Goal: Navigation & Orientation: Understand site structure

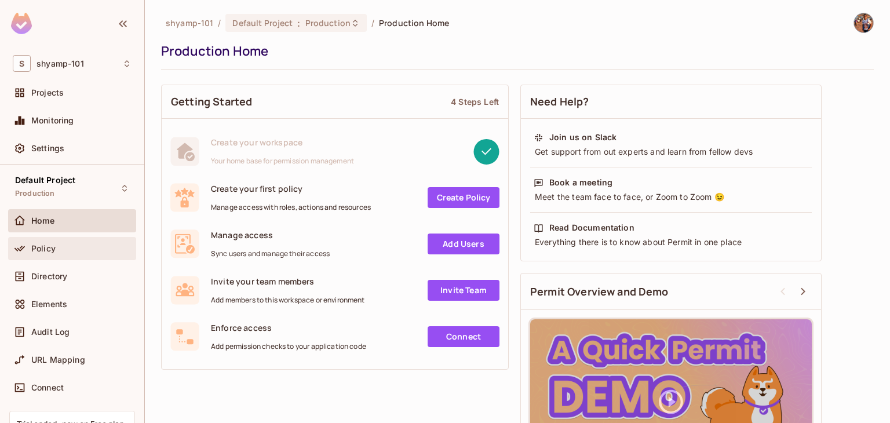
click at [50, 257] on div "Policy" at bounding box center [72, 248] width 128 height 23
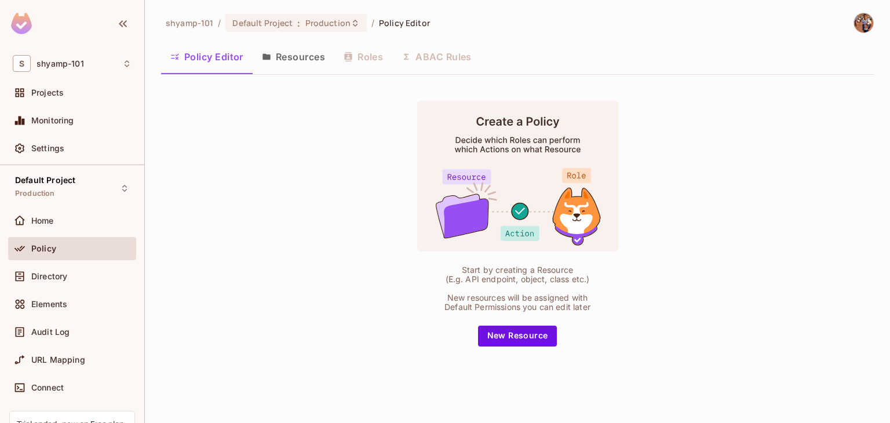
click at [293, 65] on button "Resources" at bounding box center [294, 56] width 82 height 29
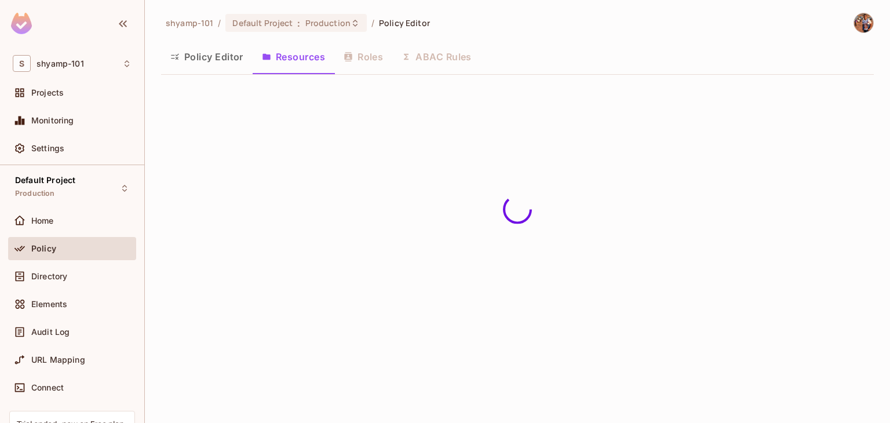
click at [218, 61] on button "Policy Editor" at bounding box center [207, 56] width 92 height 29
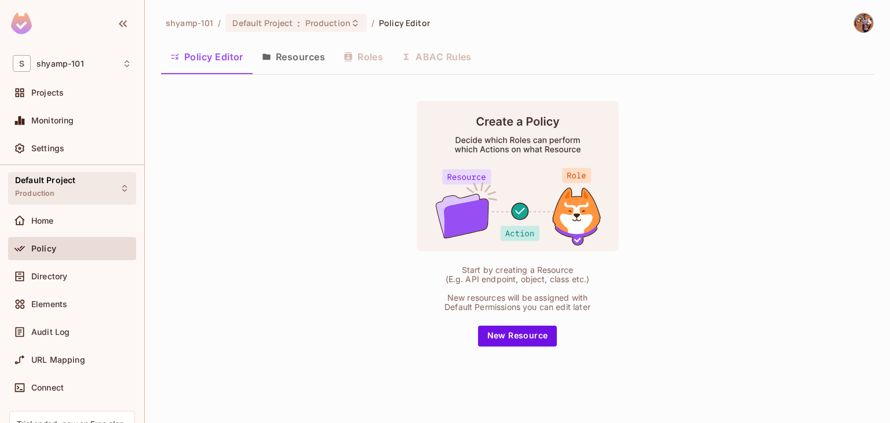
click at [59, 195] on div "Default Project Production" at bounding box center [45, 188] width 60 height 25
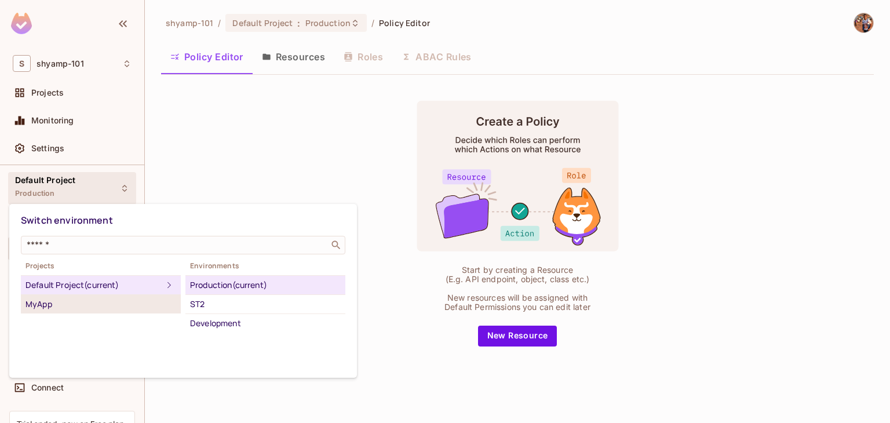
click at [56, 300] on div "MyApp" at bounding box center [101, 304] width 151 height 14
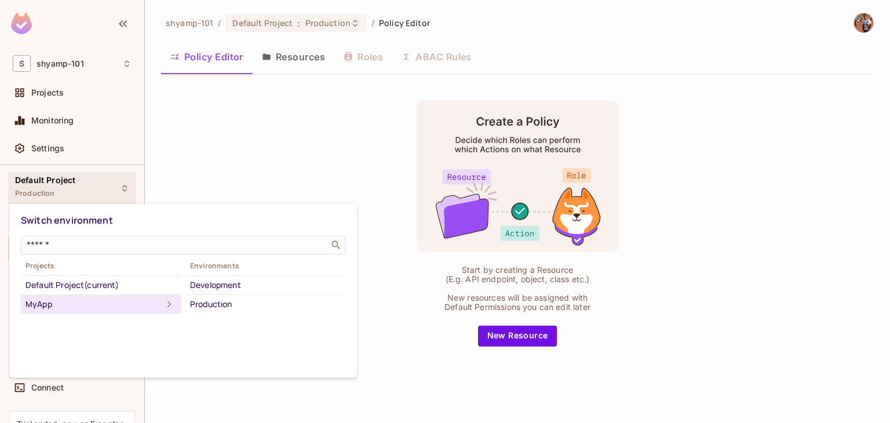
click at [85, 308] on div "MyApp" at bounding box center [94, 304] width 137 height 14
click at [321, 181] on div at bounding box center [445, 211] width 890 height 423
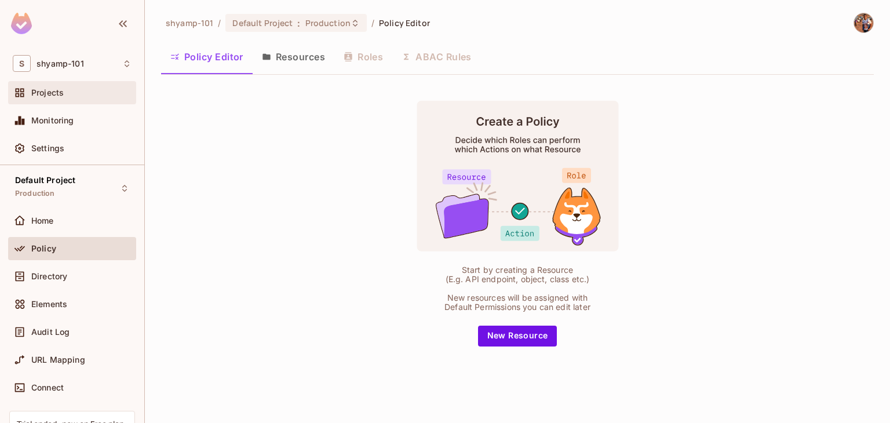
click at [56, 97] on div "Projects" at bounding box center [72, 93] width 119 height 14
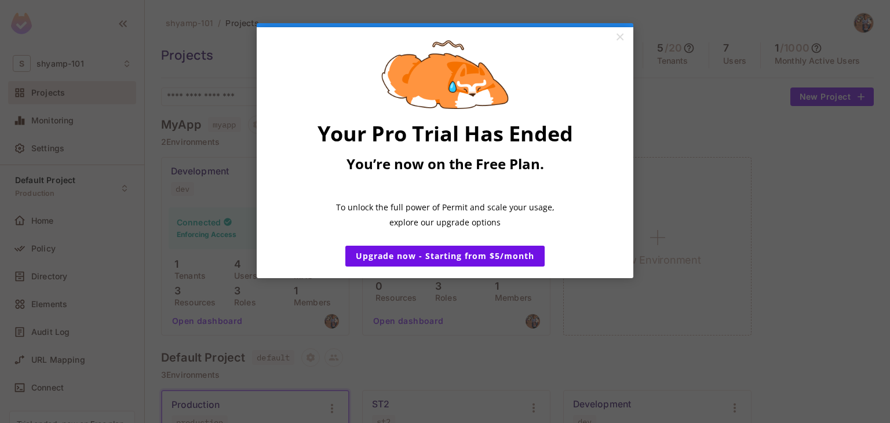
click at [381, 141] on span "Your Pro Trial Has Ended" at bounding box center [446, 133] width 256 height 28
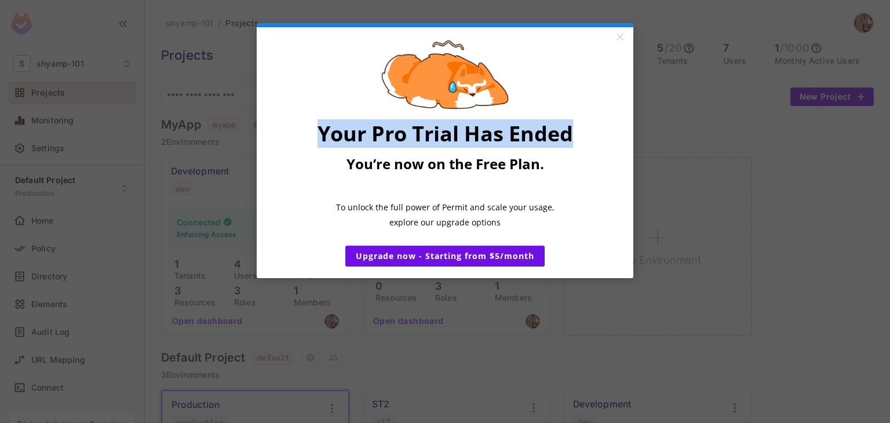
click at [381, 141] on span "Your Pro Trial Has Ended" at bounding box center [446, 133] width 256 height 28
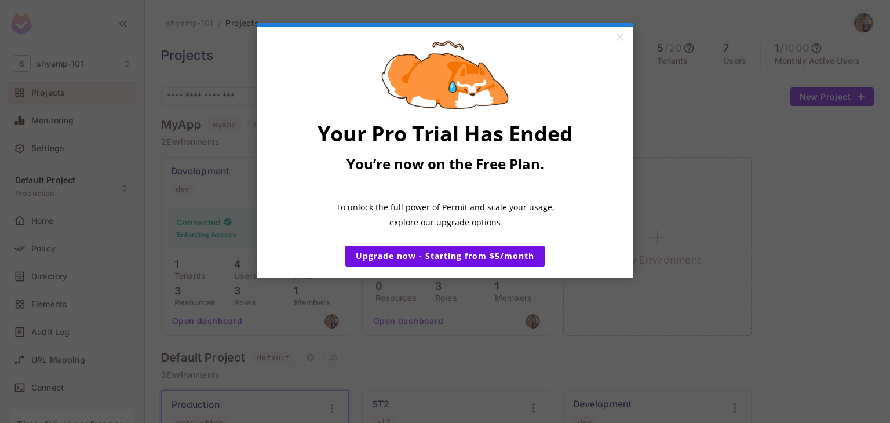
click at [398, 168] on span "You’re now on the Free Plan." at bounding box center [446, 163] width 198 height 19
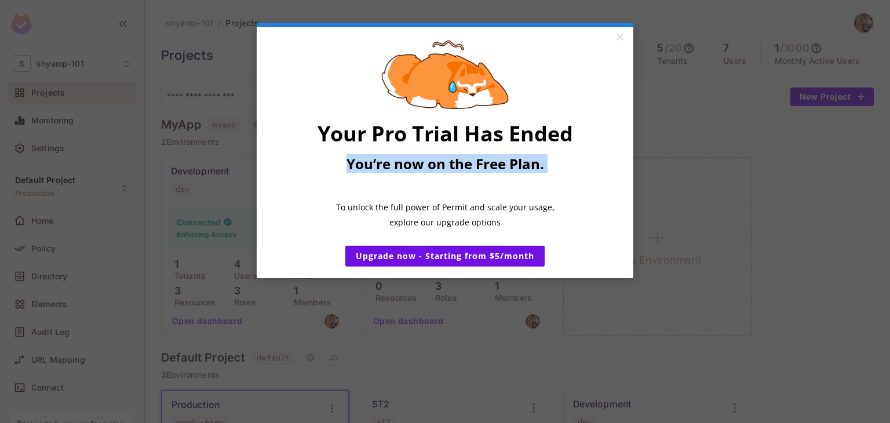
click at [398, 168] on span "You’re now on the Free Plan." at bounding box center [446, 163] width 198 height 19
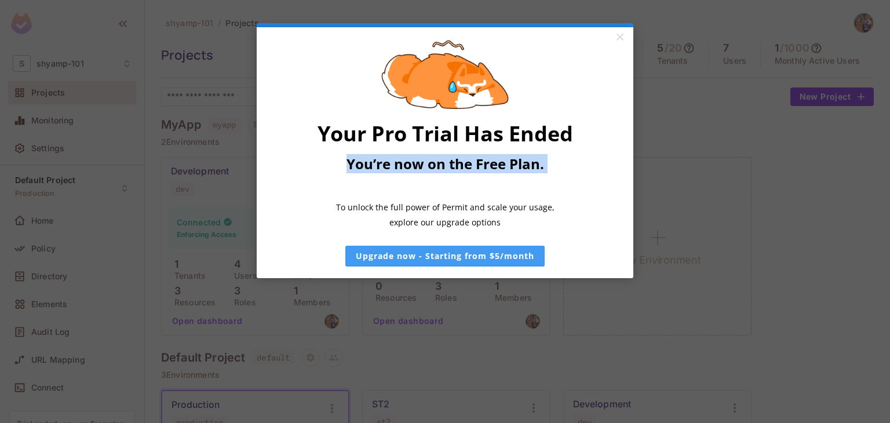
click at [457, 265] on link "Upgrade now - Starting from $5/month" at bounding box center [444, 256] width 199 height 21
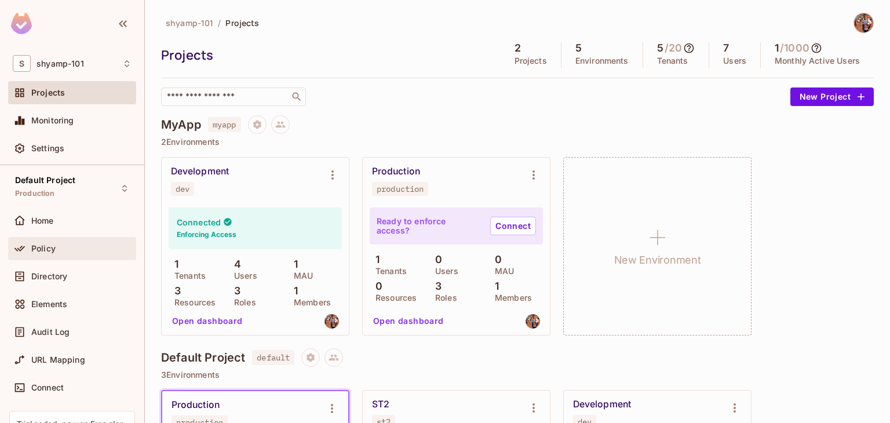
click at [45, 253] on div "Policy" at bounding box center [72, 249] width 119 height 14
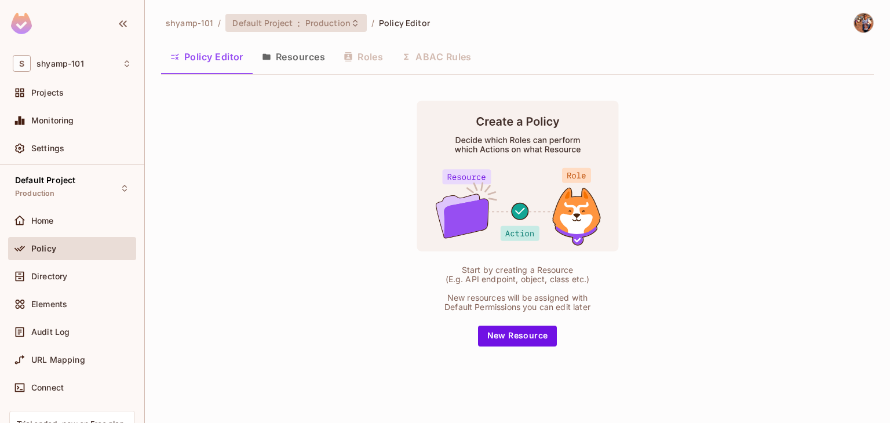
click at [343, 25] on span "Production" at bounding box center [327, 22] width 45 height 11
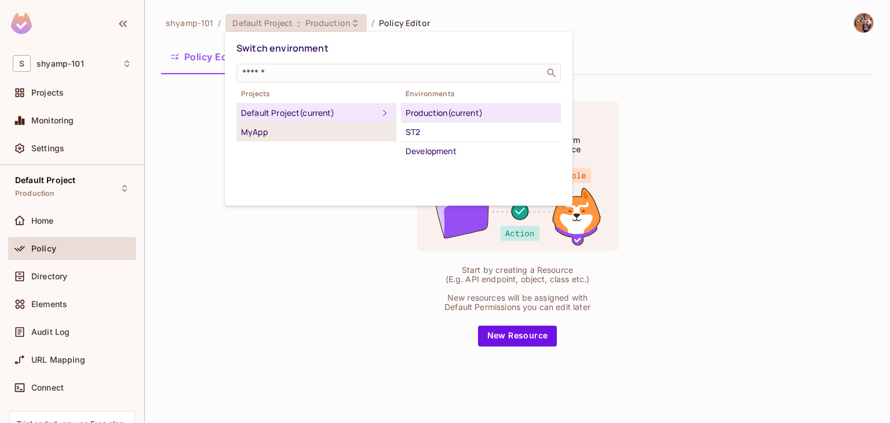
click at [311, 131] on div "MyApp" at bounding box center [316, 132] width 151 height 14
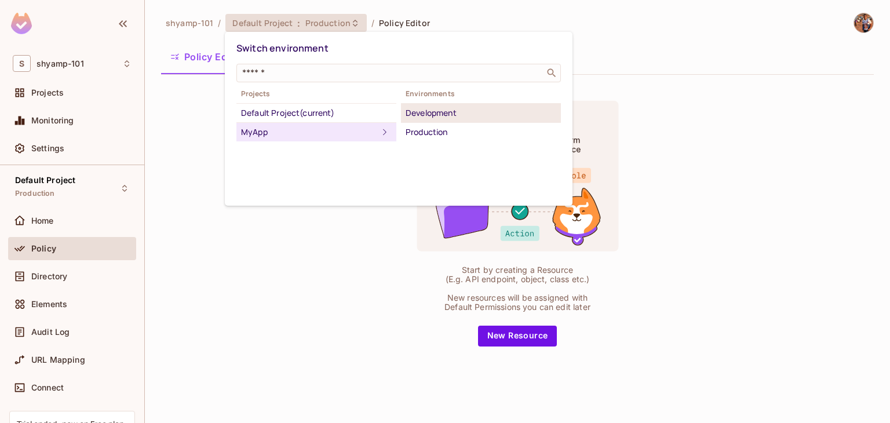
click at [431, 107] on div "Development" at bounding box center [481, 113] width 151 height 14
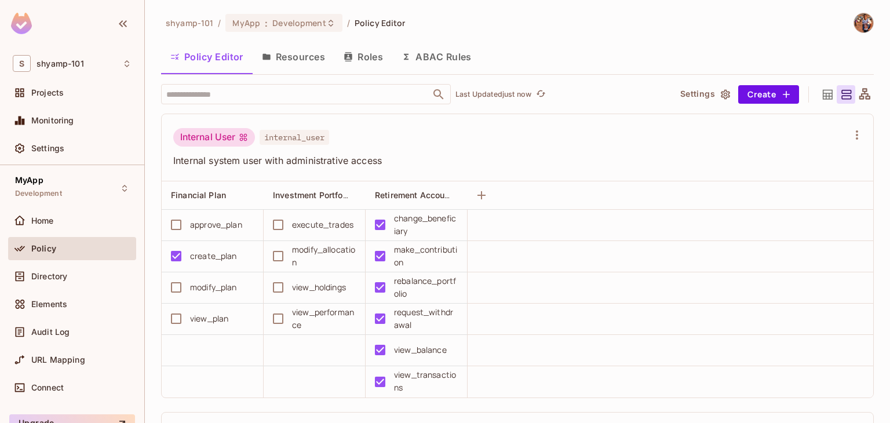
click at [821, 92] on icon at bounding box center [828, 95] width 14 height 14
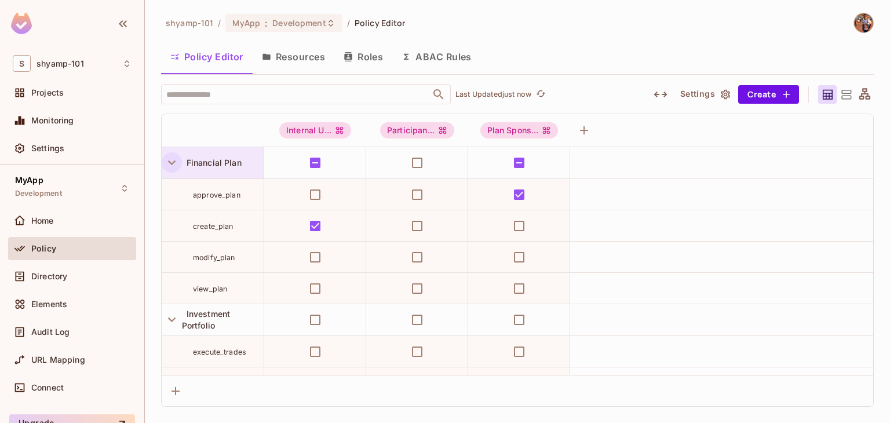
click at [172, 161] on icon "button" at bounding box center [172, 163] width 16 height 16
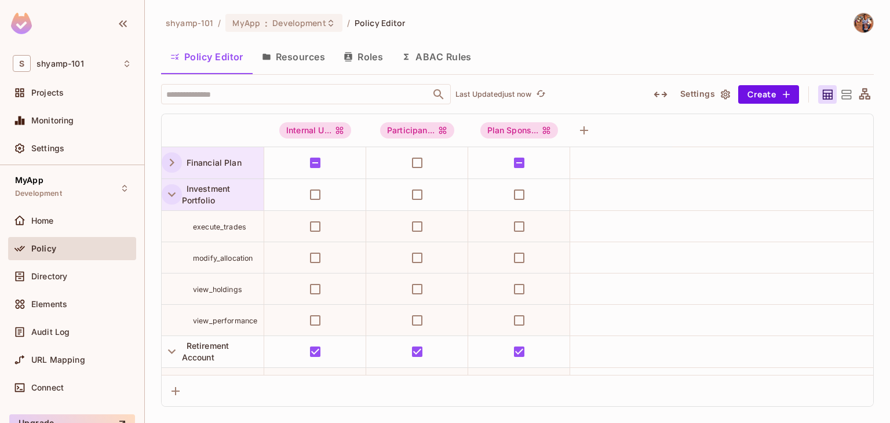
click at [173, 194] on icon "button" at bounding box center [172, 194] width 8 height 5
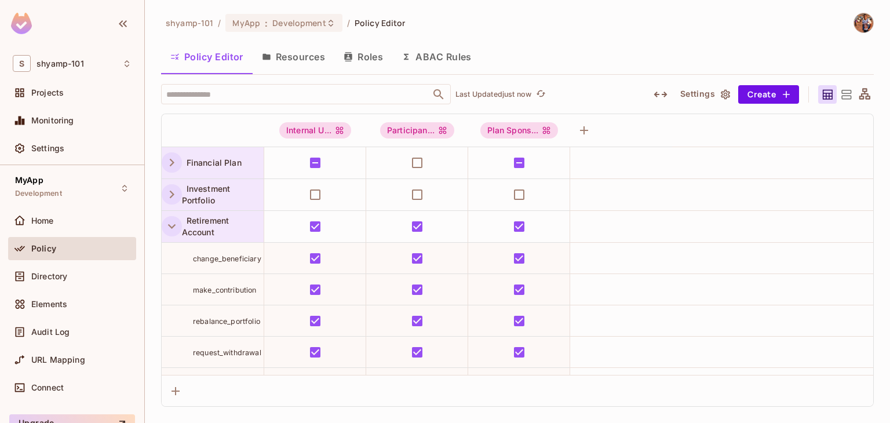
click at [170, 228] on icon "button" at bounding box center [172, 227] width 16 height 16
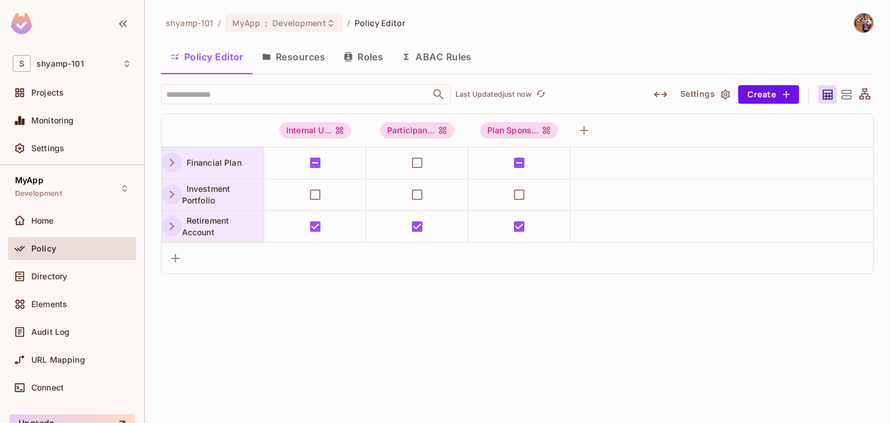
click at [168, 227] on icon "button" at bounding box center [172, 227] width 16 height 16
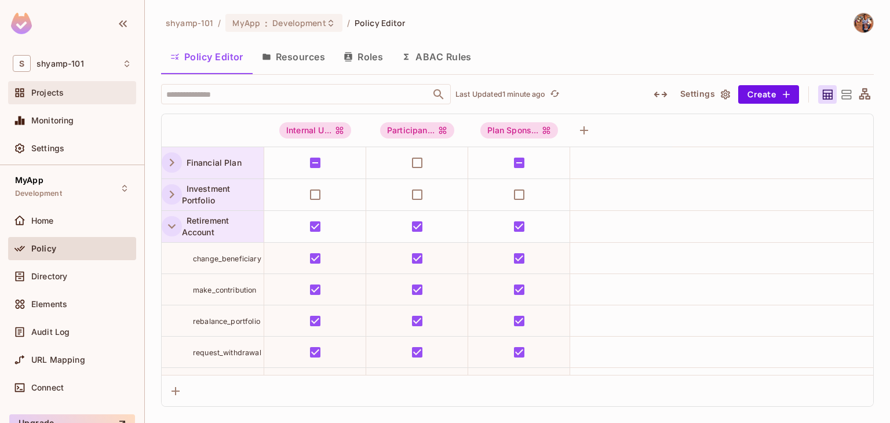
click at [64, 93] on div "Projects" at bounding box center [81, 92] width 100 height 9
